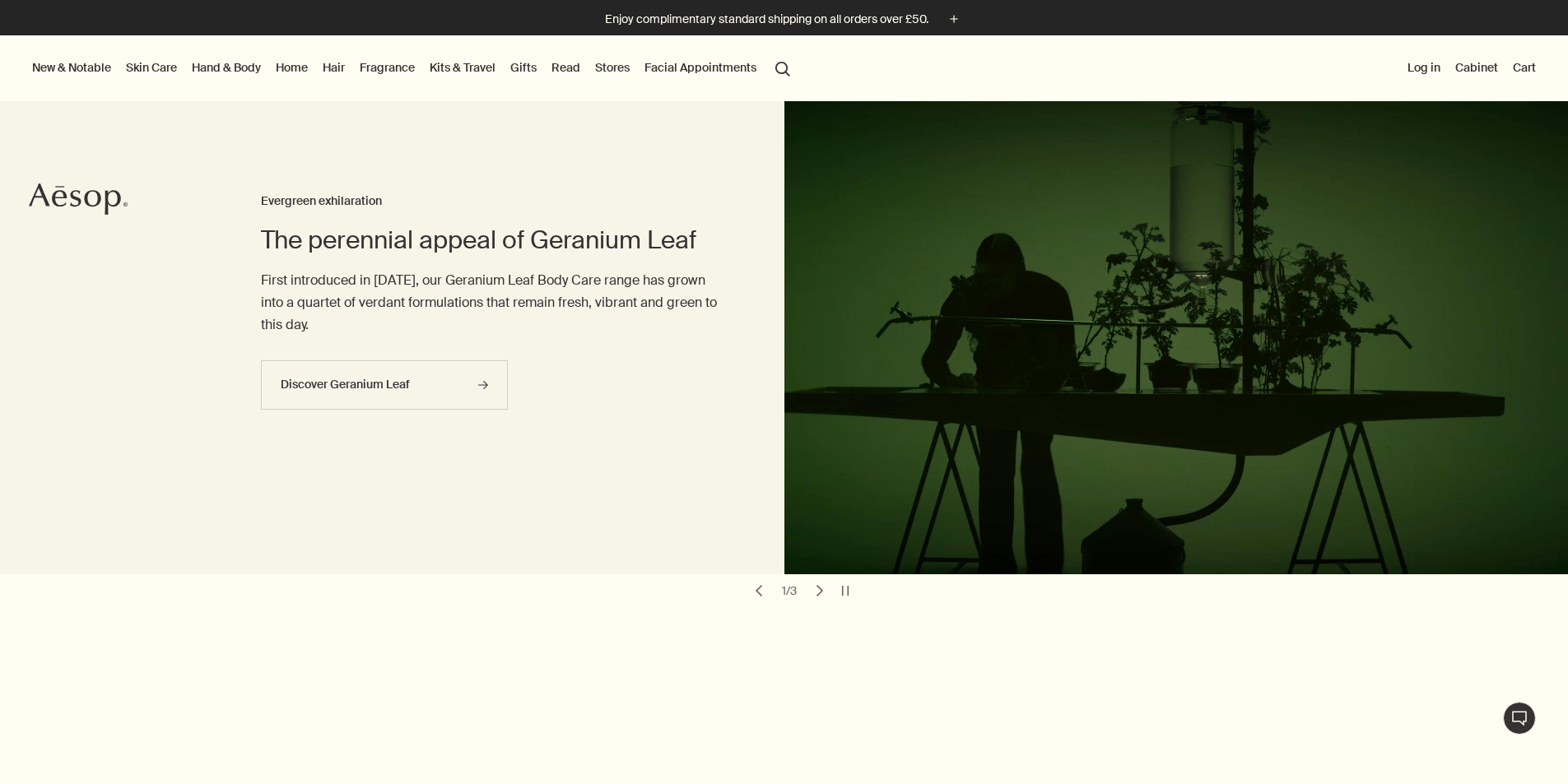
click at [168, 67] on link "Skin Care" at bounding box center [151, 68] width 58 height 22
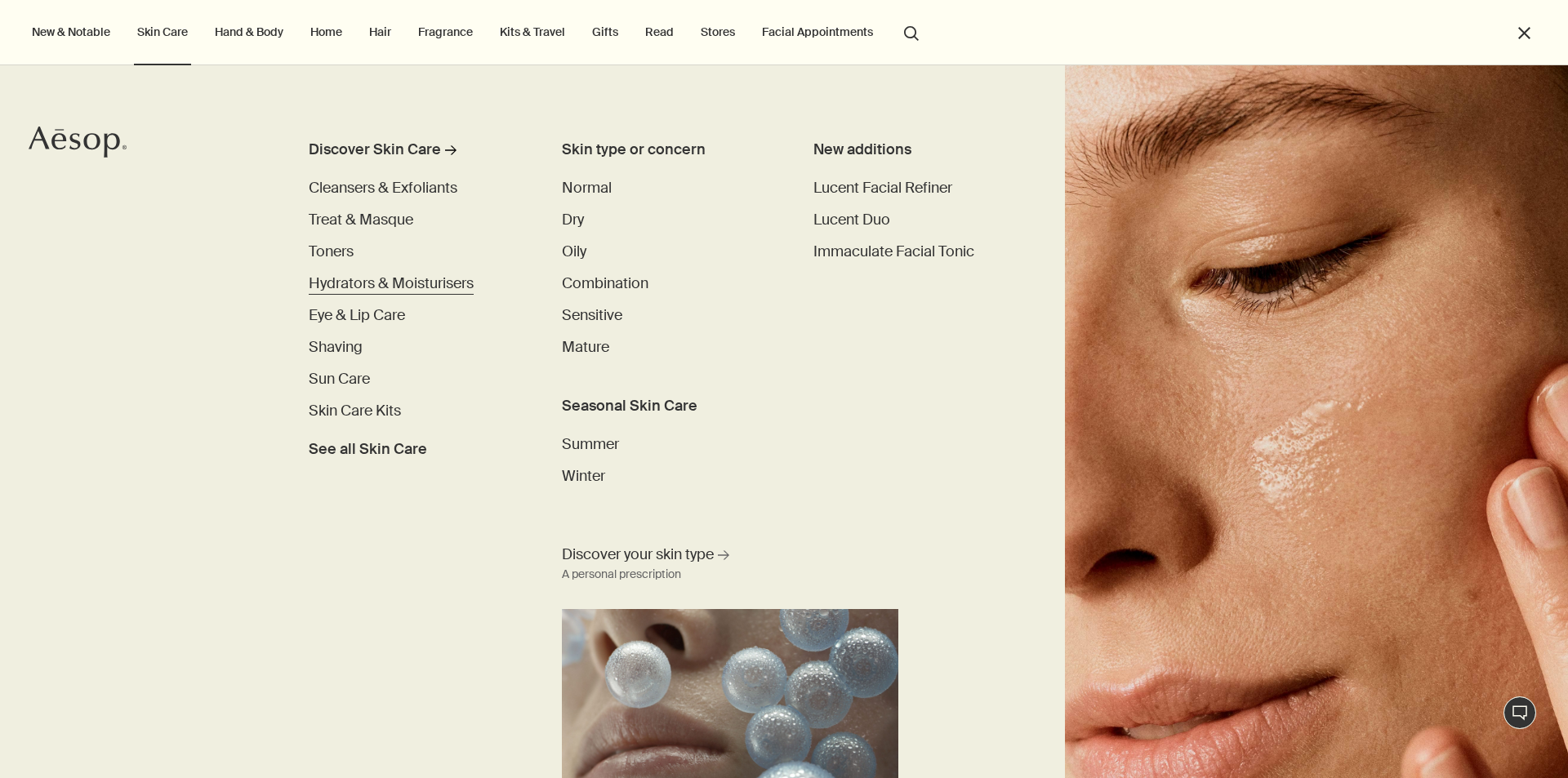
click at [345, 291] on span "Hydrators & Moisturisers" at bounding box center [392, 283] width 165 height 20
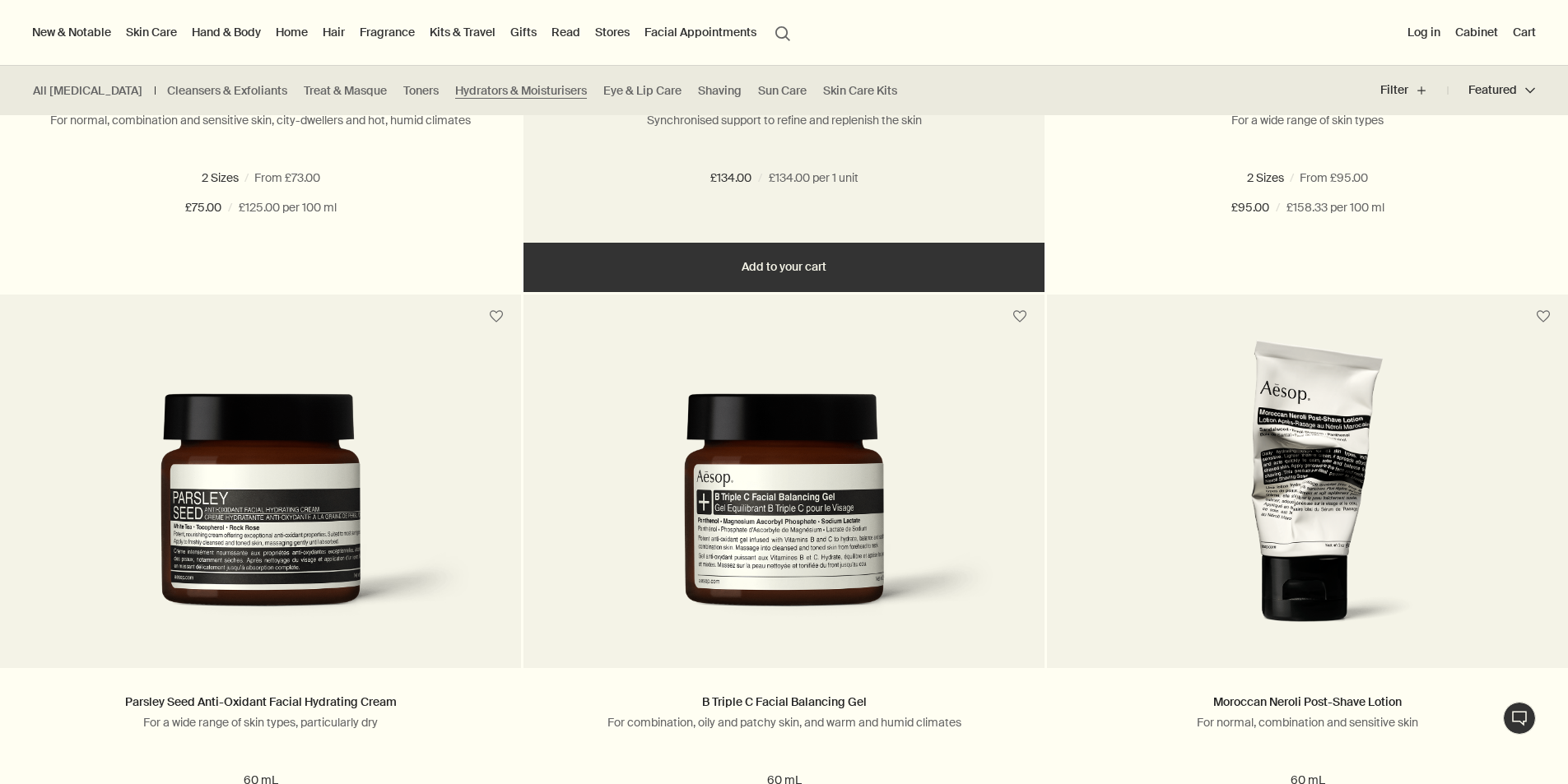
scroll to position [1399, 0]
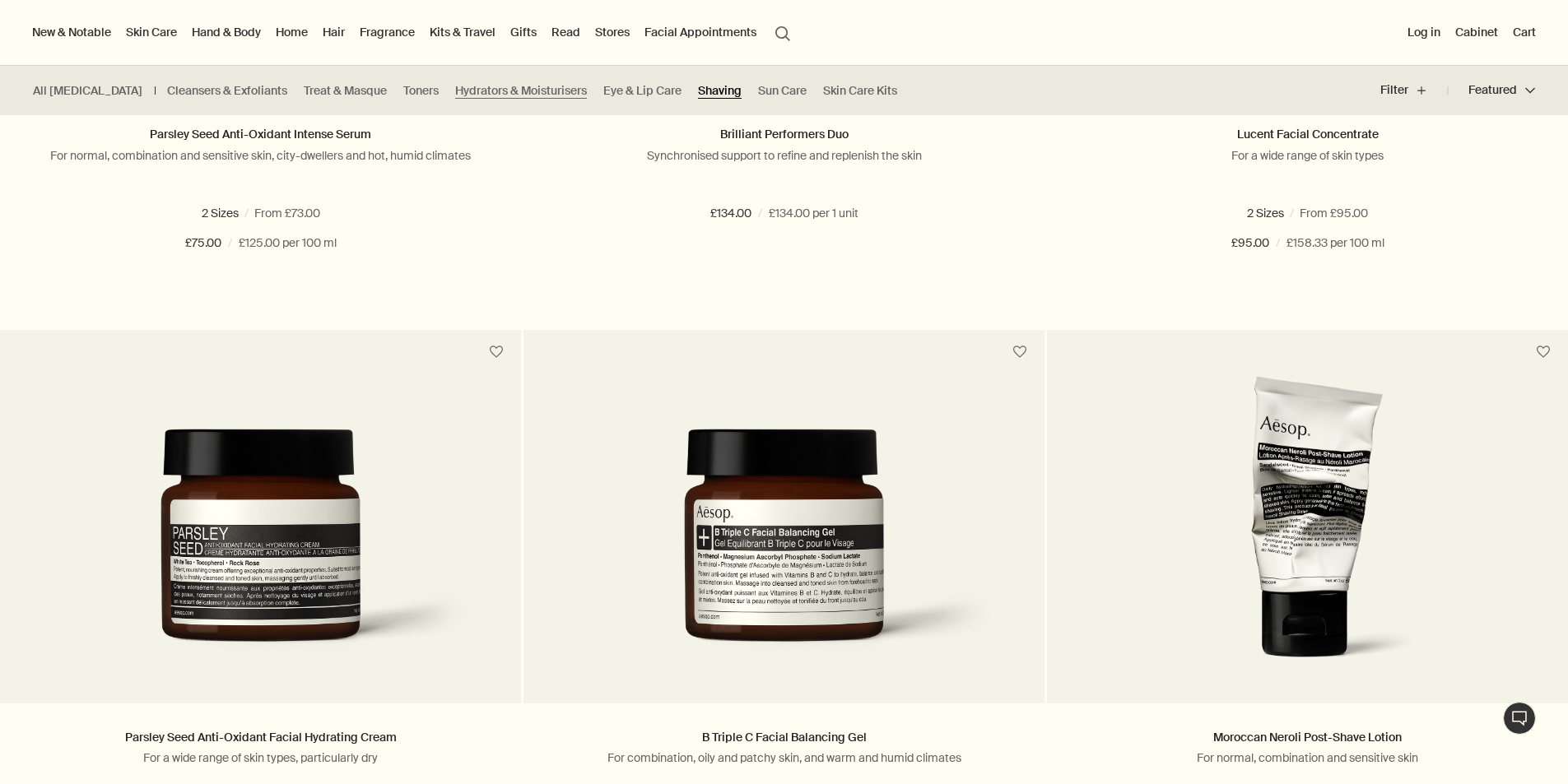
click at [698, 87] on link "Shaving" at bounding box center [720, 91] width 43 height 15
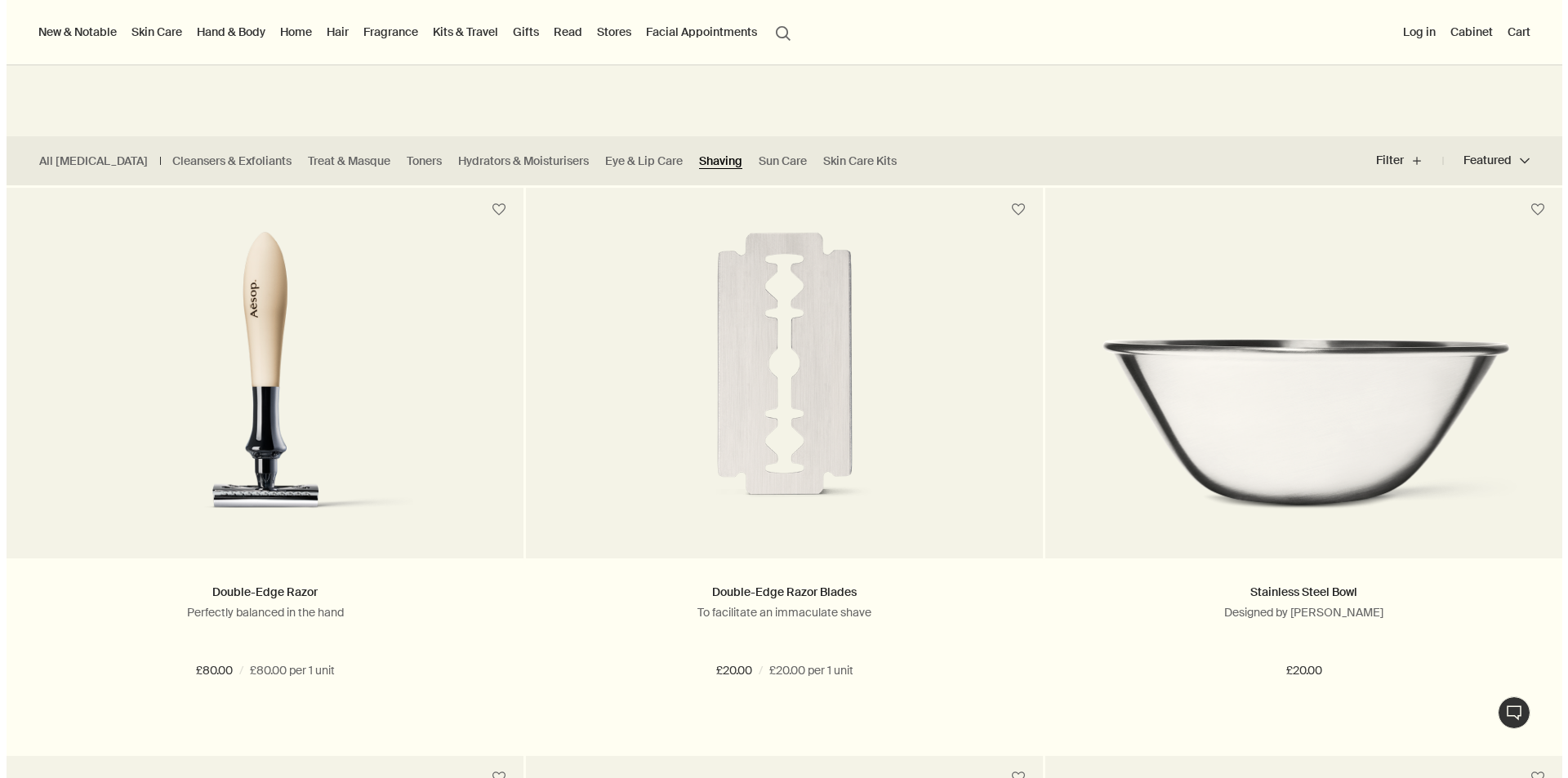
scroll to position [245, 0]
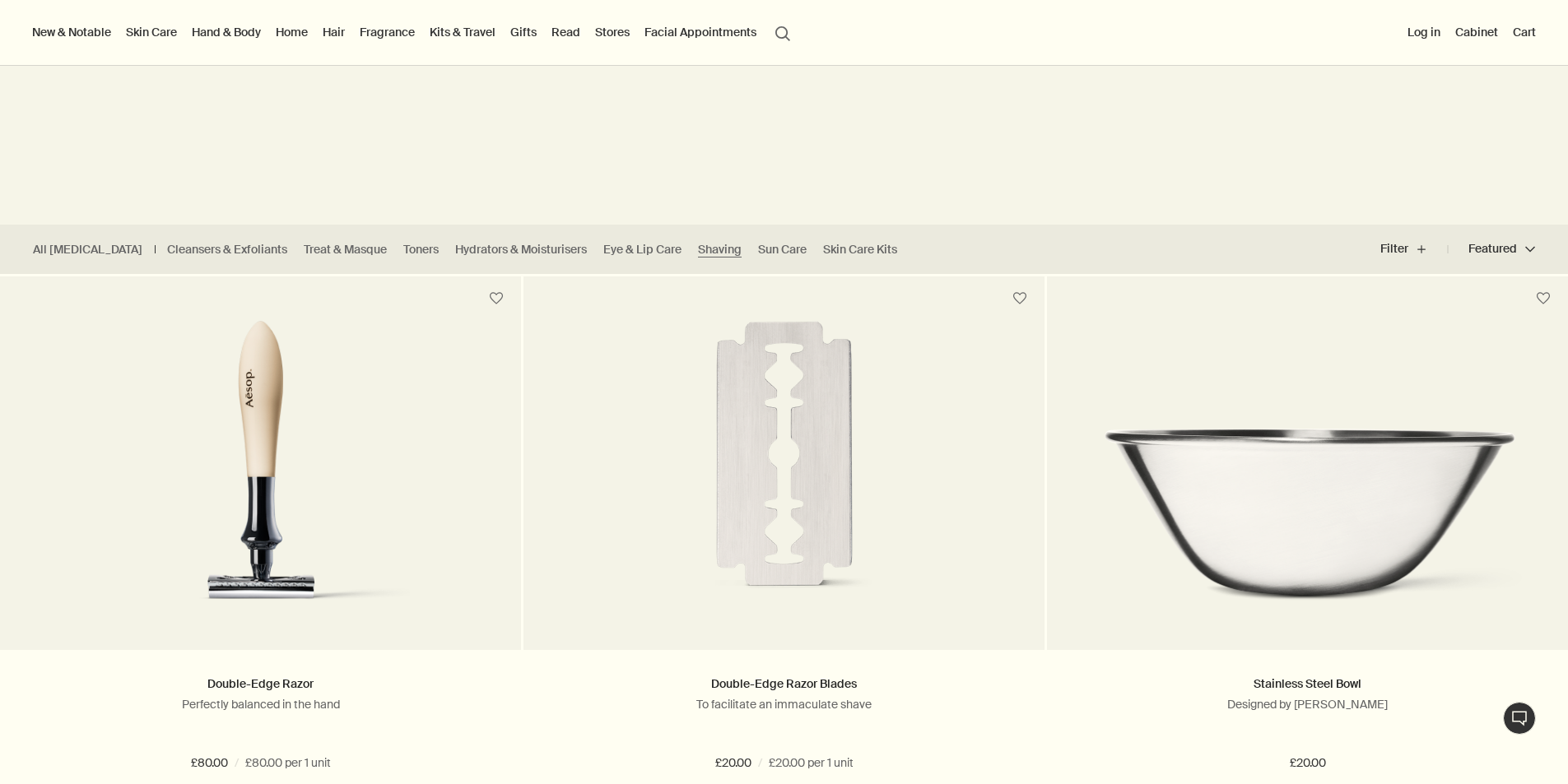
click at [499, 33] on link "Kits & Travel" at bounding box center [463, 33] width 72 height 22
